Goal: Task Accomplishment & Management: Manage account settings

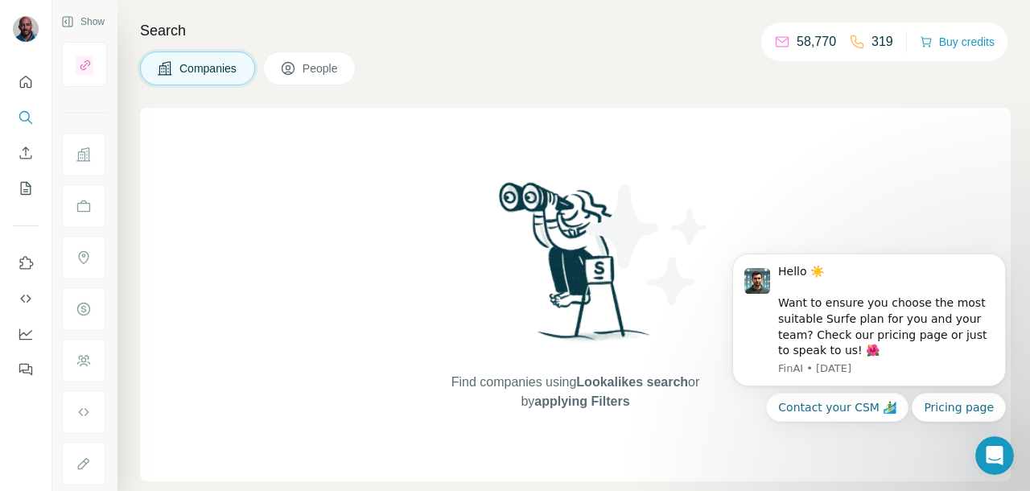
click at [871, 47] on p "319" at bounding box center [882, 41] width 22 height 19
click at [809, 41] on p "58,770" at bounding box center [816, 41] width 39 height 19
click at [998, 256] on icon "Dismiss notification" at bounding box center [1001, 258] width 9 height 9
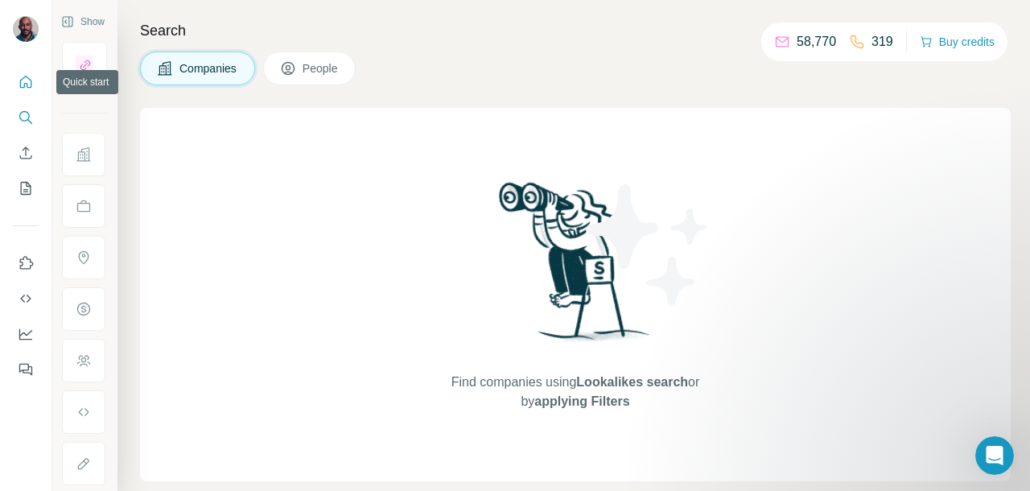
click at [25, 76] on icon "Quick start" at bounding box center [26, 82] width 12 height 12
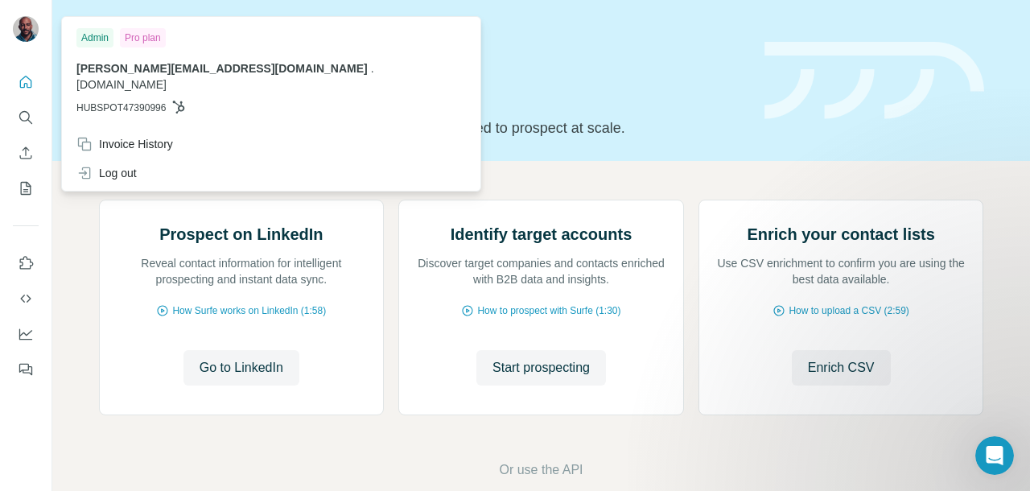
click at [27, 37] on img at bounding box center [26, 29] width 26 height 26
click at [27, 27] on img at bounding box center [26, 29] width 26 height 26
click at [118, 79] on div "[PERSON_NAME][EMAIL_ADDRESS][DOMAIN_NAME] . [DOMAIN_NAME] HUBSPOT47390996" at bounding box center [270, 87] width 389 height 55
click at [478, 107] on div "Quick start Let’s prospect together Pick your starting point and we’ll provide …" at bounding box center [422, 80] width 646 height 117
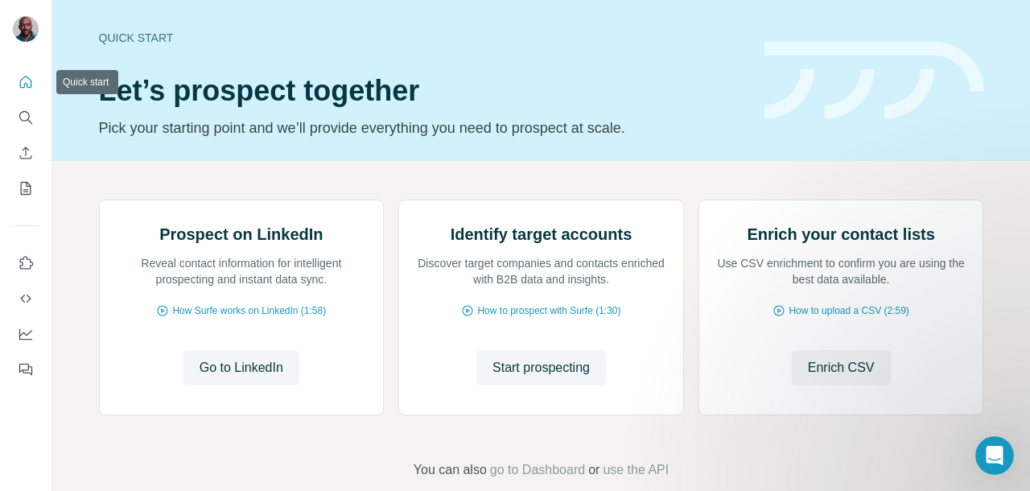
click at [26, 78] on icon "Quick start" at bounding box center [26, 82] width 16 height 16
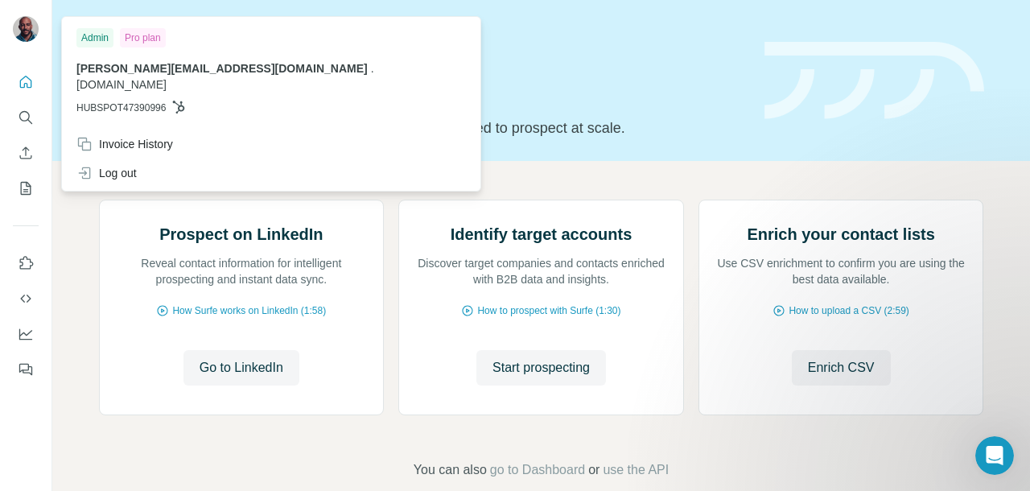
click at [31, 16] on div at bounding box center [26, 30] width 26 height 29
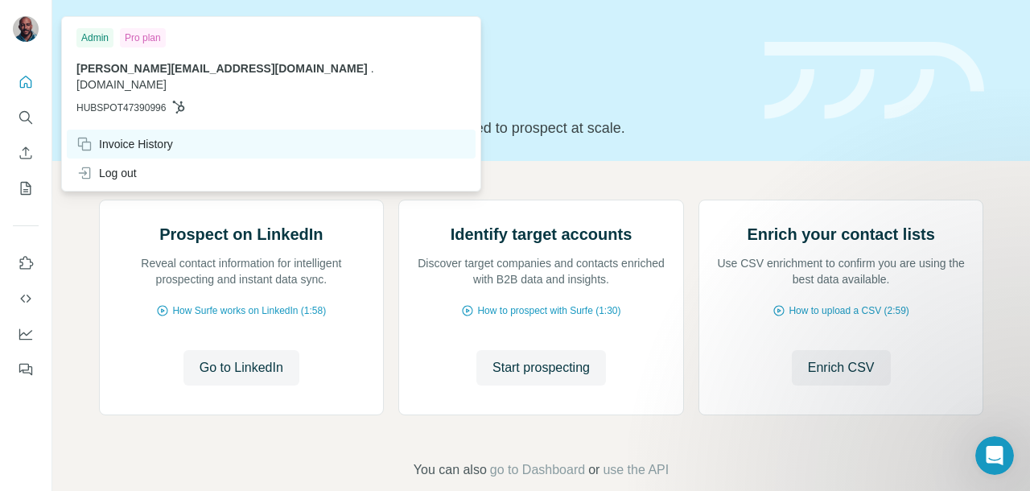
click at [85, 136] on icon at bounding box center [84, 144] width 16 height 16
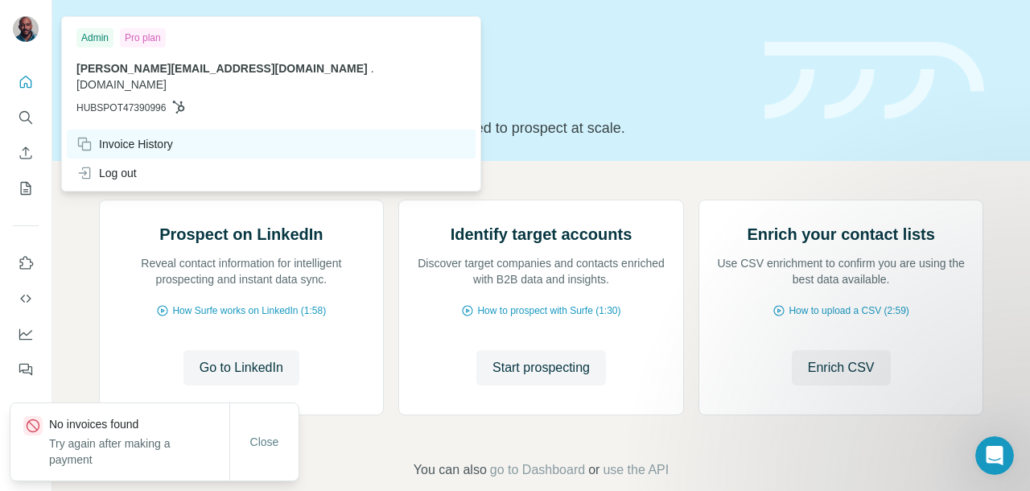
click at [129, 136] on div "Invoice History" at bounding box center [124, 144] width 97 height 16
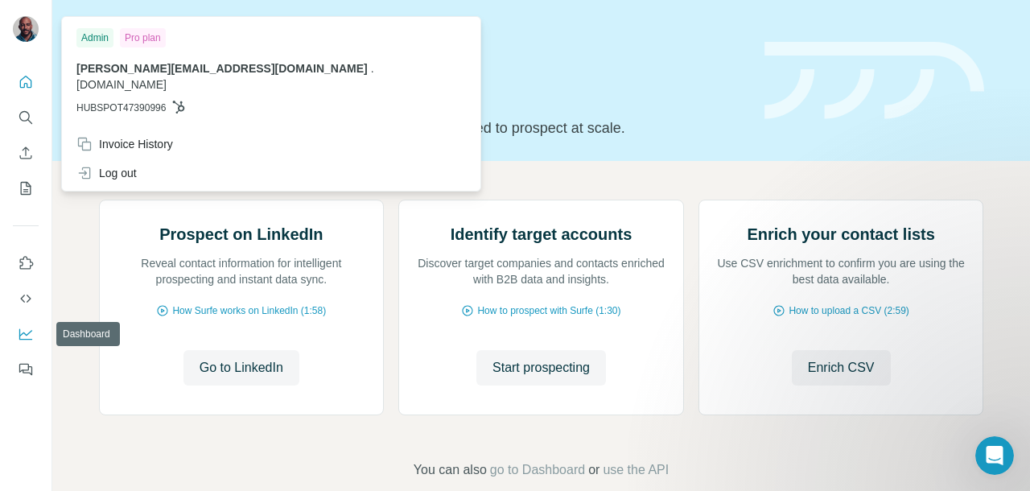
click at [30, 338] on icon "Dashboard" at bounding box center [26, 334] width 16 height 16
